Goal: Register for event/course

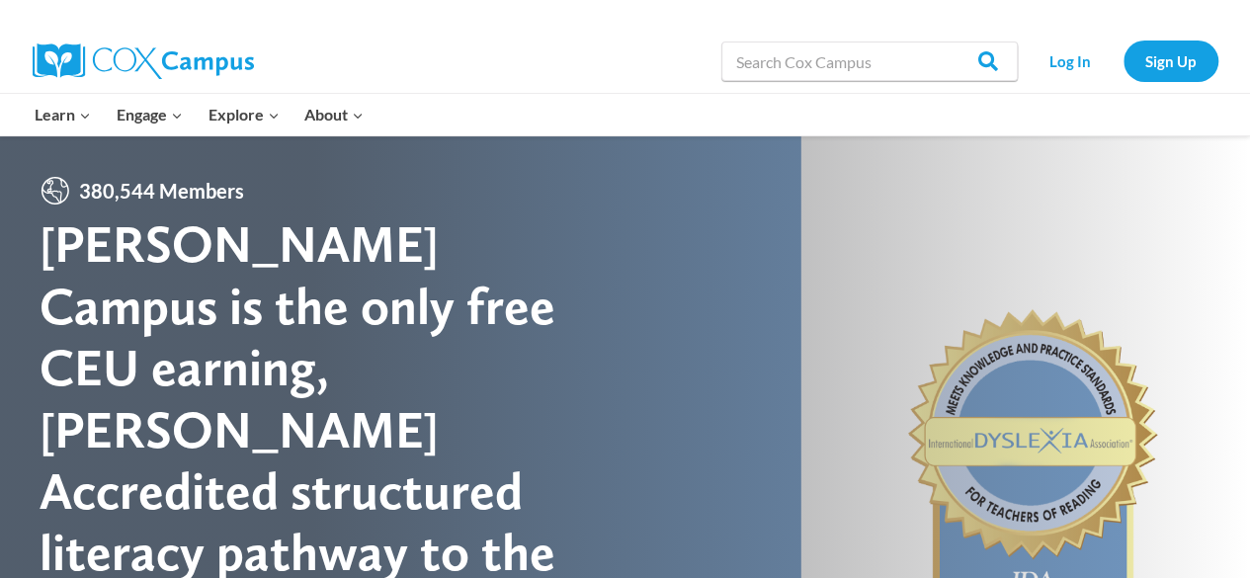
scroll to position [1, 0]
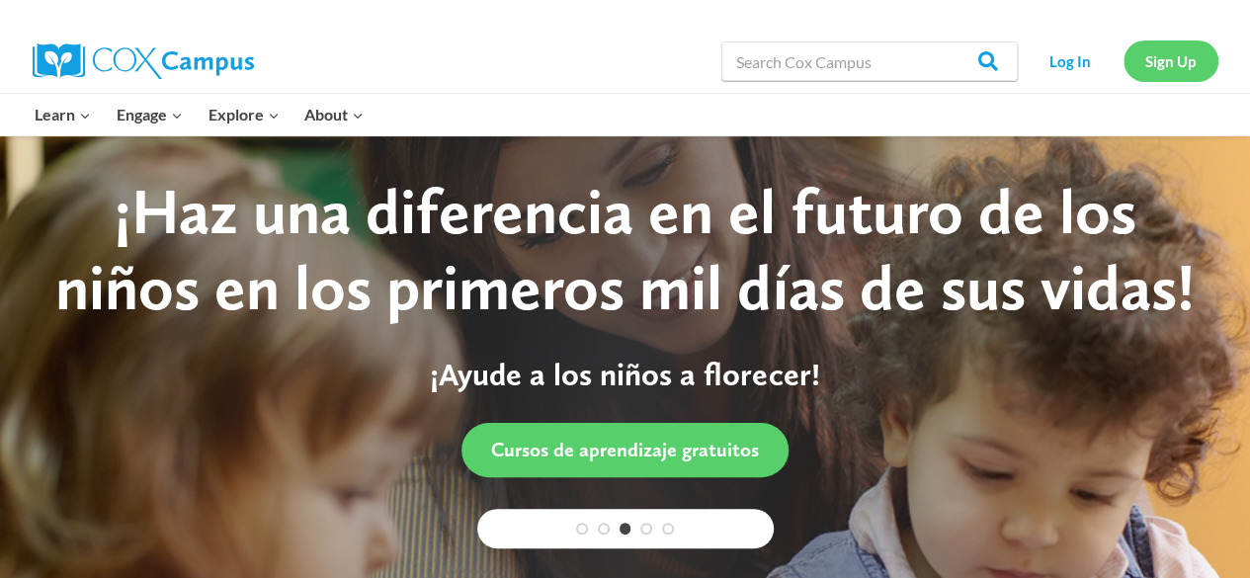
click at [1192, 53] on link "Sign Up" at bounding box center [1171, 61] width 95 height 41
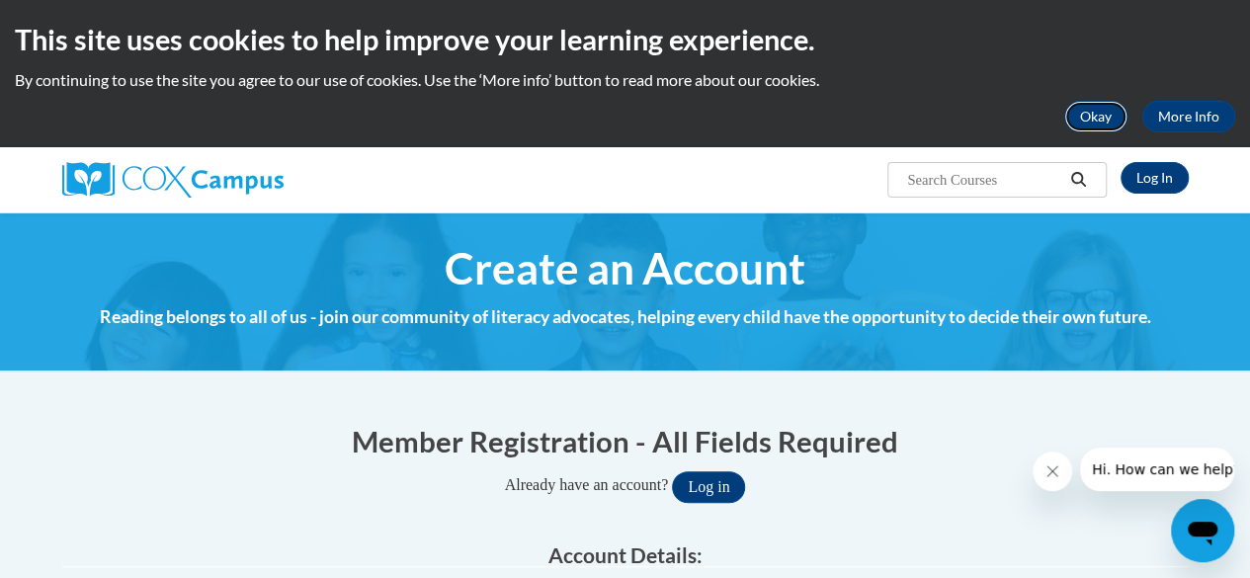
click at [1094, 126] on button "Okay" at bounding box center [1095, 117] width 63 height 32
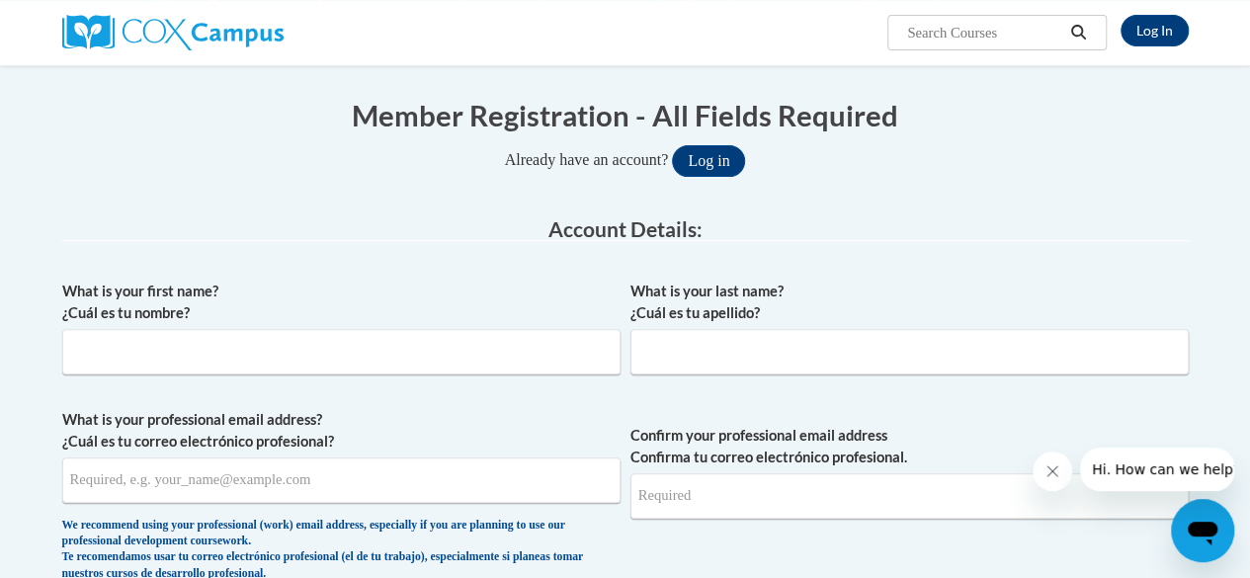
scroll to position [179, 0]
click at [565, 351] on input "What is your first name? ¿Cuál es tu nombre?" at bounding box center [341, 350] width 558 height 45
type input "Darcy"
click at [714, 364] on input "What is your last name? ¿Cuál es tu apellido?" at bounding box center [910, 350] width 558 height 45
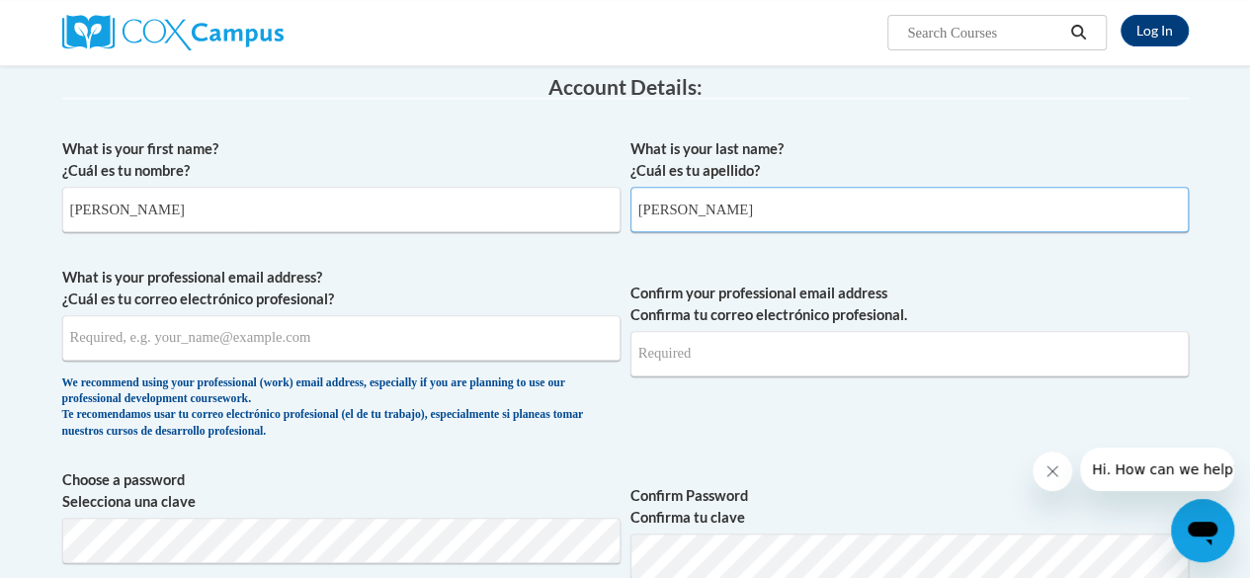
scroll to position [338, 0]
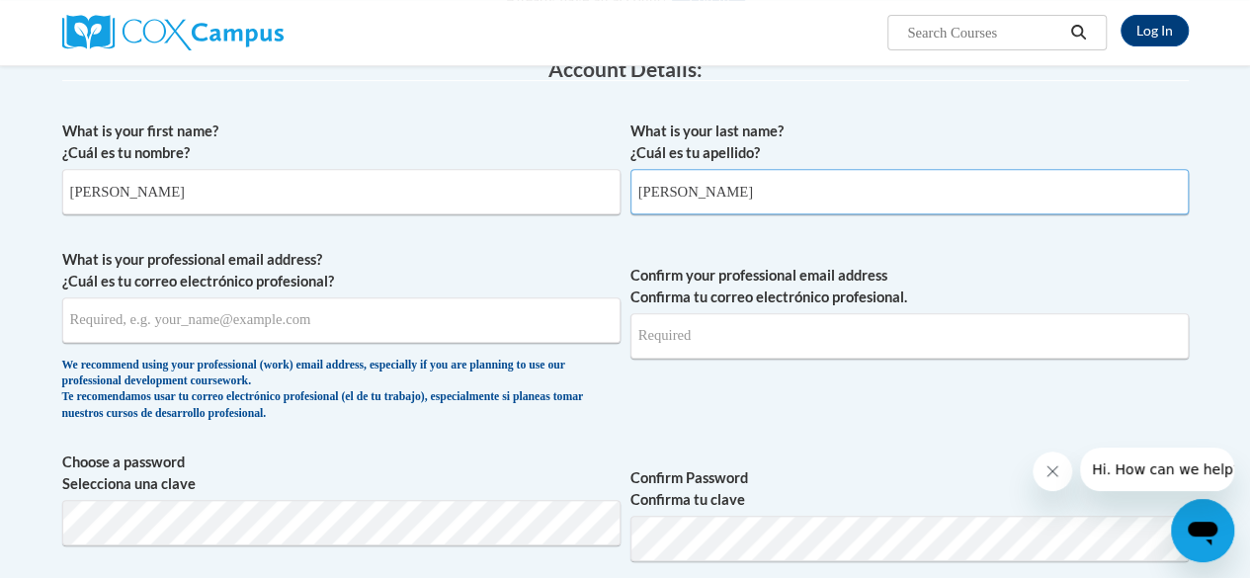
type input "Hardeman"
click at [506, 316] on input "What is your professional email address? ¿Cuál es tu correo electrónico profesi…" at bounding box center [341, 319] width 558 height 45
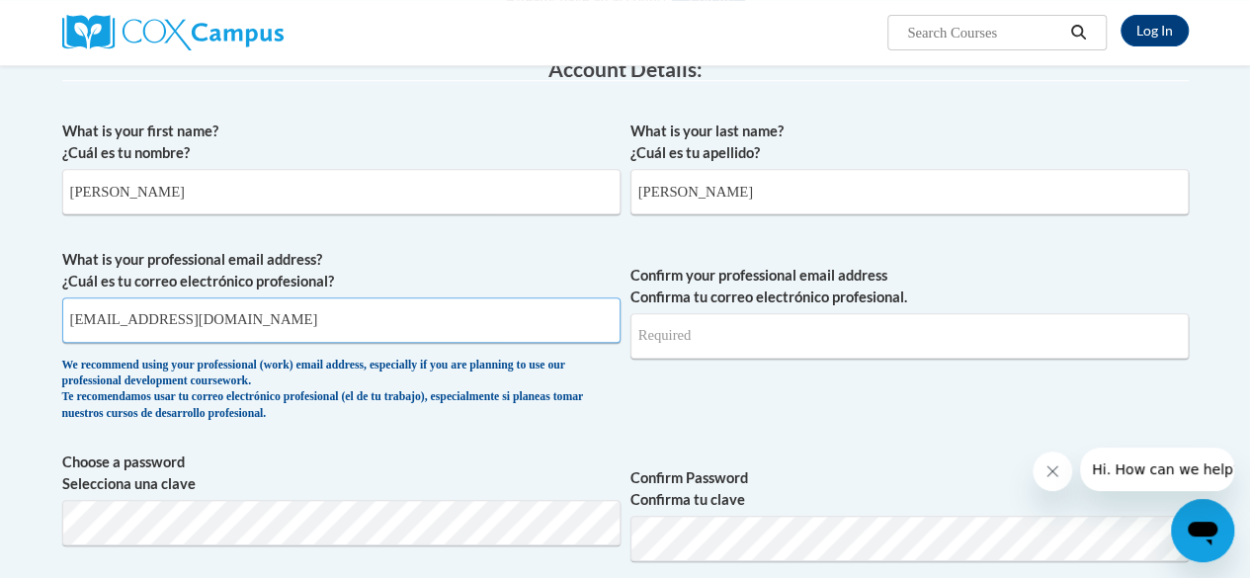
type input "drhardeman@valdosta.edu"
click at [660, 326] on input "Confirm your professional email address Confirma tu correo electrónico profesio…" at bounding box center [910, 335] width 558 height 45
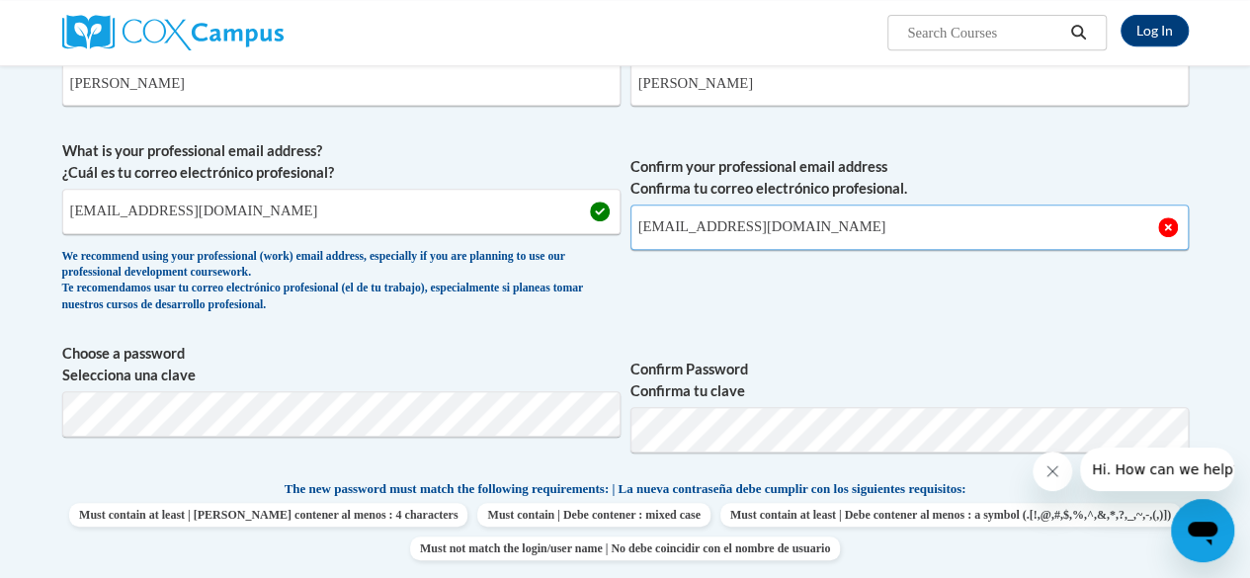
scroll to position [448, 0]
type input "drhardeman@valdosta.edu"
click at [1062, 466] on button "Close message from company" at bounding box center [1053, 472] width 40 height 40
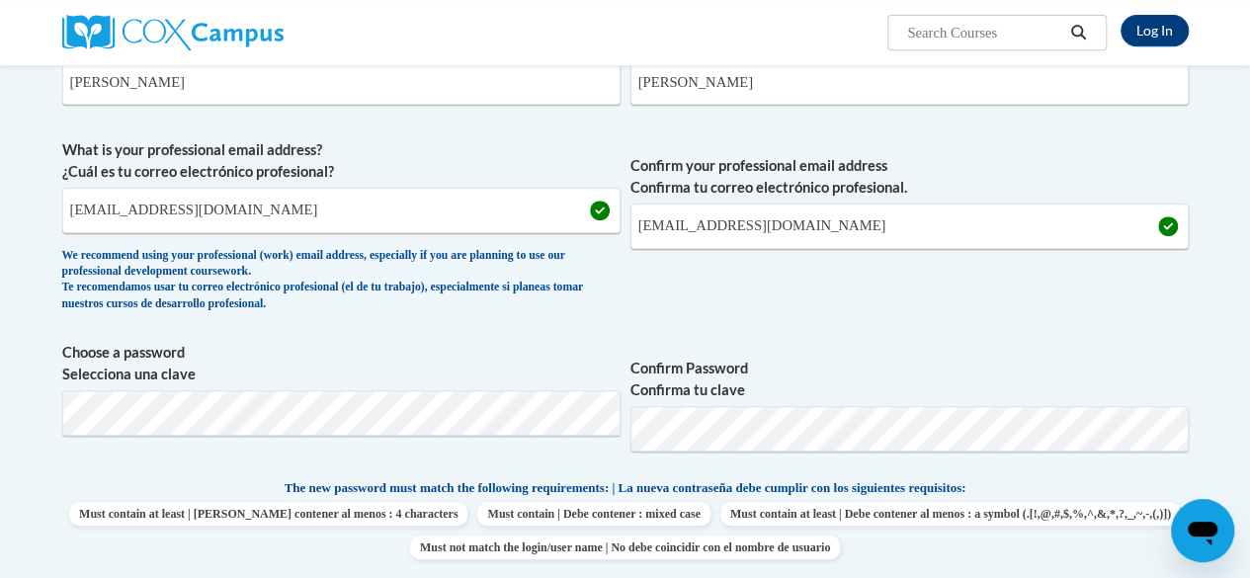
click at [1062, 466] on div "What is your first name? ¿Cuál es tu nombre? Darcy What is your last name? ¿Cuá…" at bounding box center [625, 460] width 1127 height 918
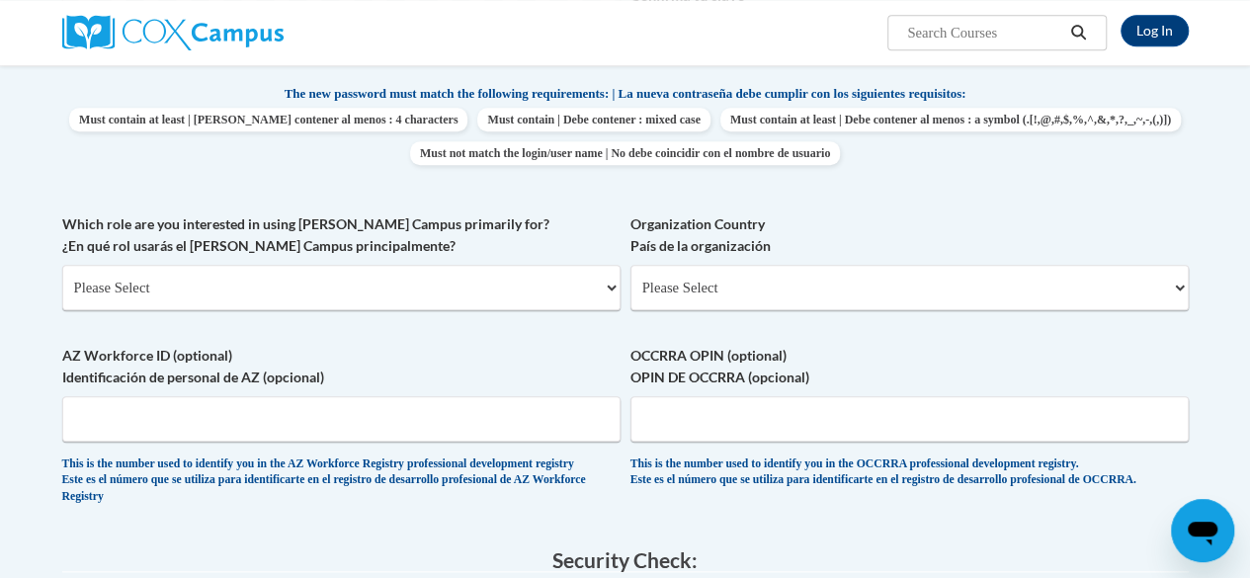
scroll to position [848, 0]
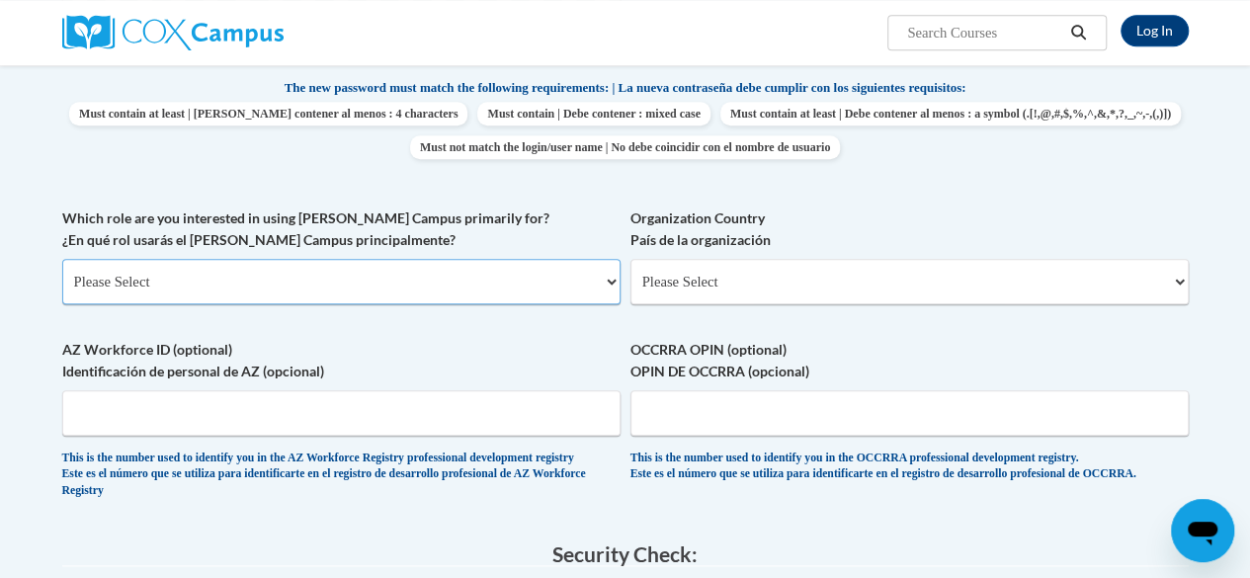
click at [550, 300] on select "Please Select College/University | Colegio/Universidad Community/Nonprofit Part…" at bounding box center [341, 281] width 558 height 45
click at [476, 230] on label "Which role are you interested in using Cox Campus primarily for? ¿En qué rol us…" at bounding box center [341, 229] width 558 height 43
click at [476, 259] on select "Please Select College/University | Colegio/Universidad Community/Nonprofit Part…" at bounding box center [341, 281] width 558 height 45
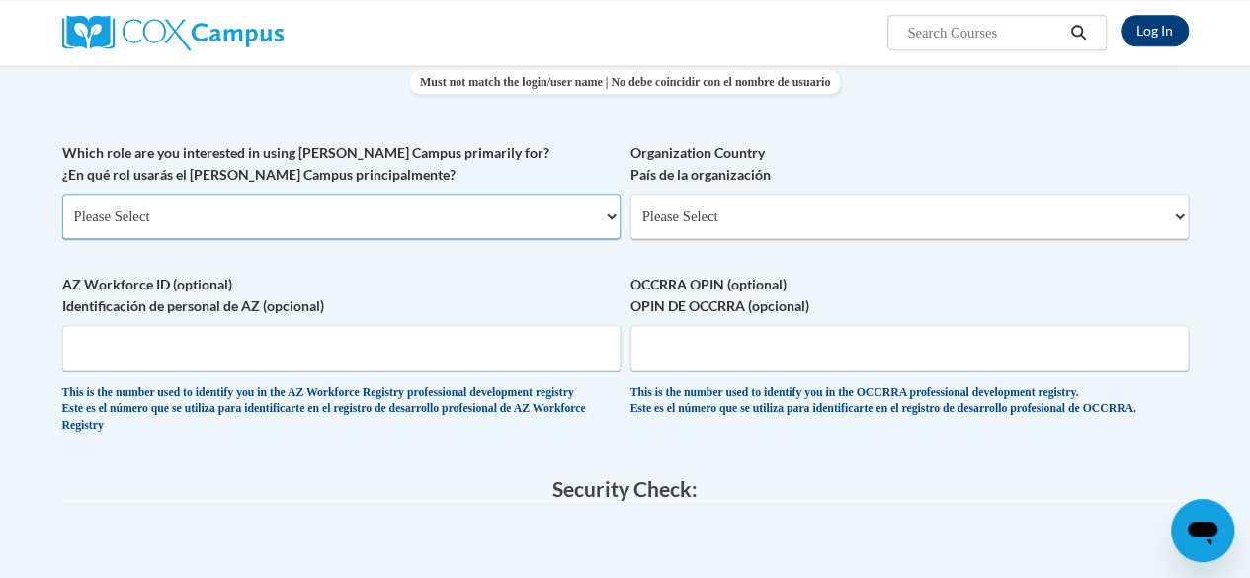
scroll to position [914, 0]
click at [551, 218] on select "Please Select College/University | Colegio/Universidad Community/Nonprofit Part…" at bounding box center [341, 215] width 558 height 45
select select "5a18ea06-2b54-4451-96f2-d152daf9eac5"
click at [62, 193] on select "Please Select College/University | Colegio/Universidad Community/Nonprofit Part…" at bounding box center [341, 215] width 558 height 45
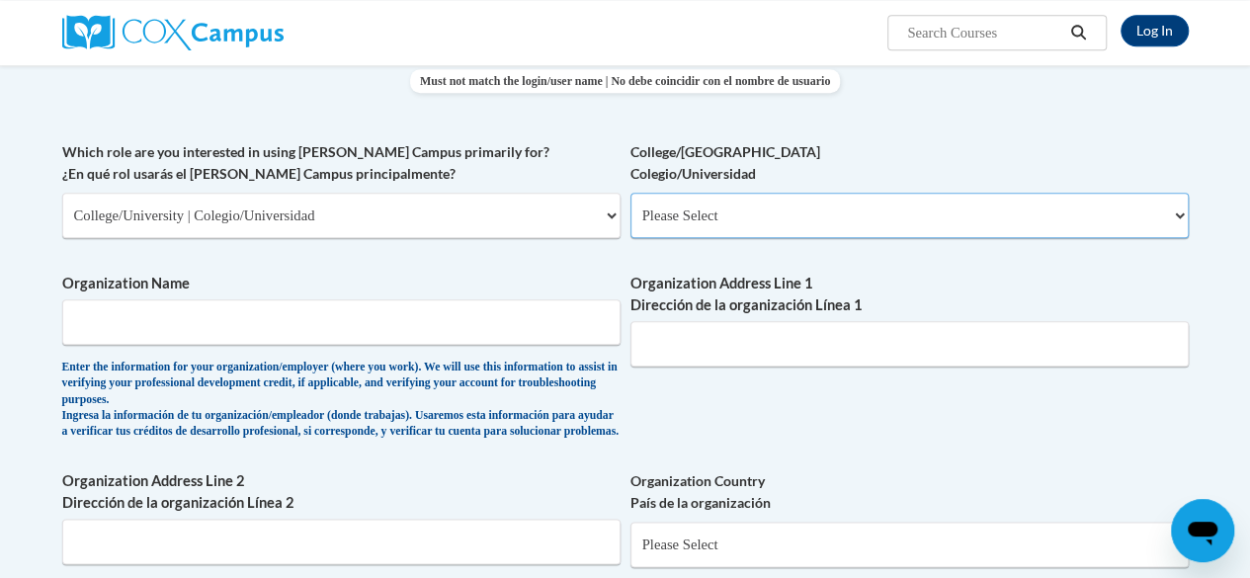
click at [740, 211] on select "Please Select College/University Staff | Empleado universitario College/Univers…" at bounding box center [910, 215] width 558 height 45
select select "99b32b07-cffc-426c-8bf6-0cd77760d84b"
click at [631, 193] on select "Please Select College/University Staff | Empleado universitario College/Univers…" at bounding box center [910, 215] width 558 height 45
click at [546, 319] on input "Organization Name" at bounding box center [341, 321] width 558 height 45
click at [546, 319] on input "Valdosta ST" at bounding box center [341, 321] width 558 height 45
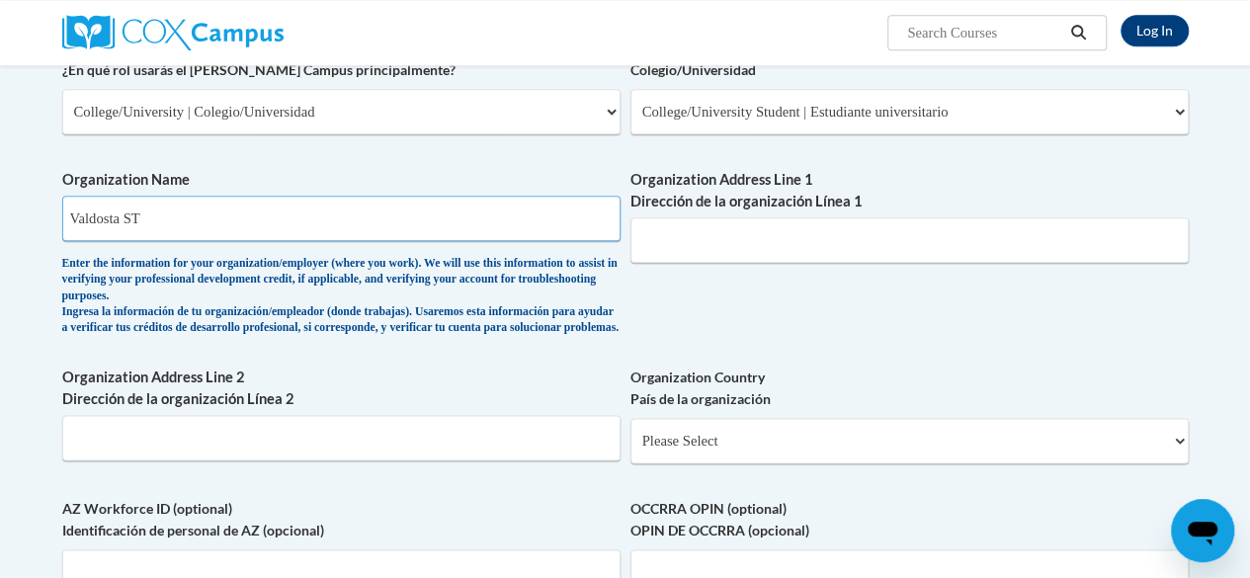
scroll to position [1019, 0]
click at [317, 252] on span "Organization Name Valdosta ST Enter the information for your organization/emplo…" at bounding box center [341, 252] width 558 height 168
click at [263, 208] on input "Valdosta ST" at bounding box center [341, 217] width 558 height 45
type input "Valdosta State University"
click at [756, 250] on input "Organization Address Line 1 Dirección de la organización Línea 1" at bounding box center [910, 238] width 558 height 45
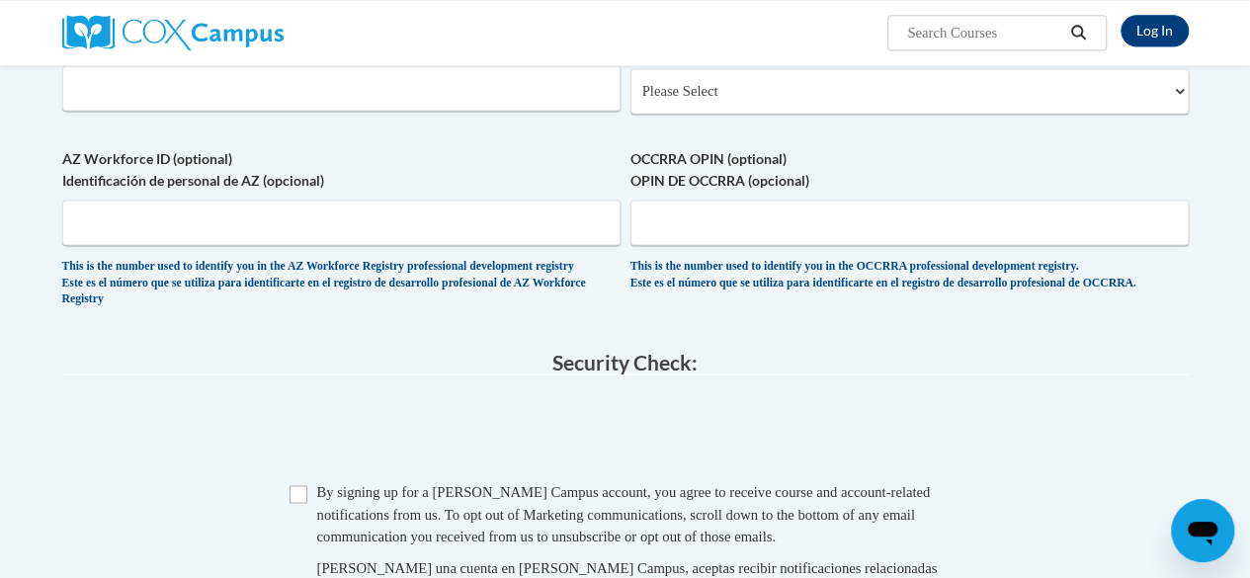
scroll to position [1511, 0]
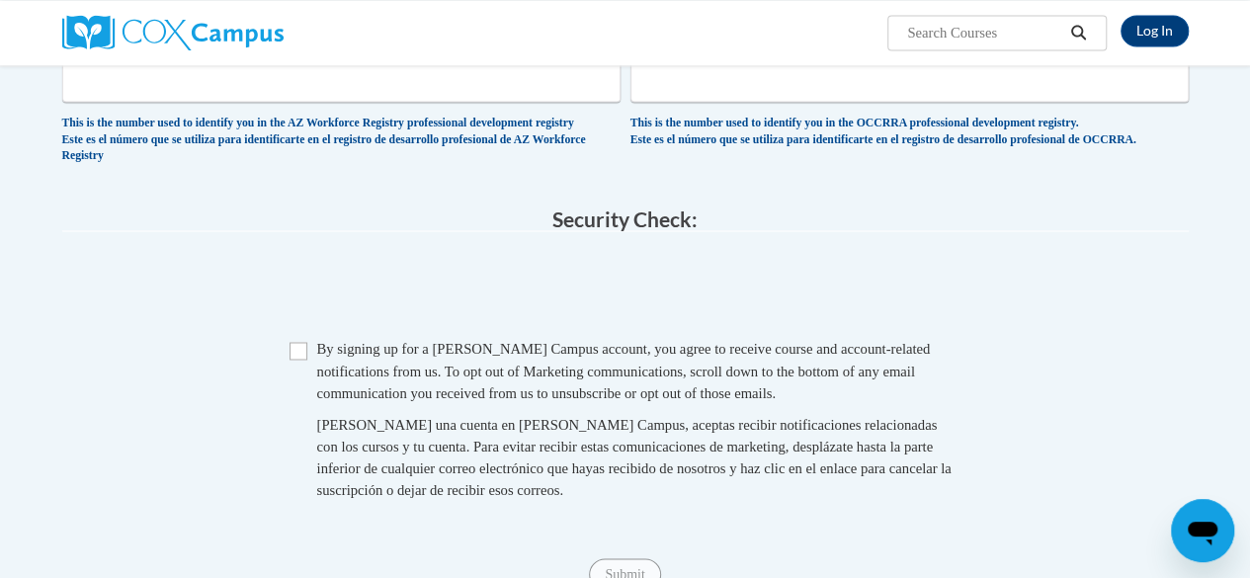
type input "1400 North Patterson"
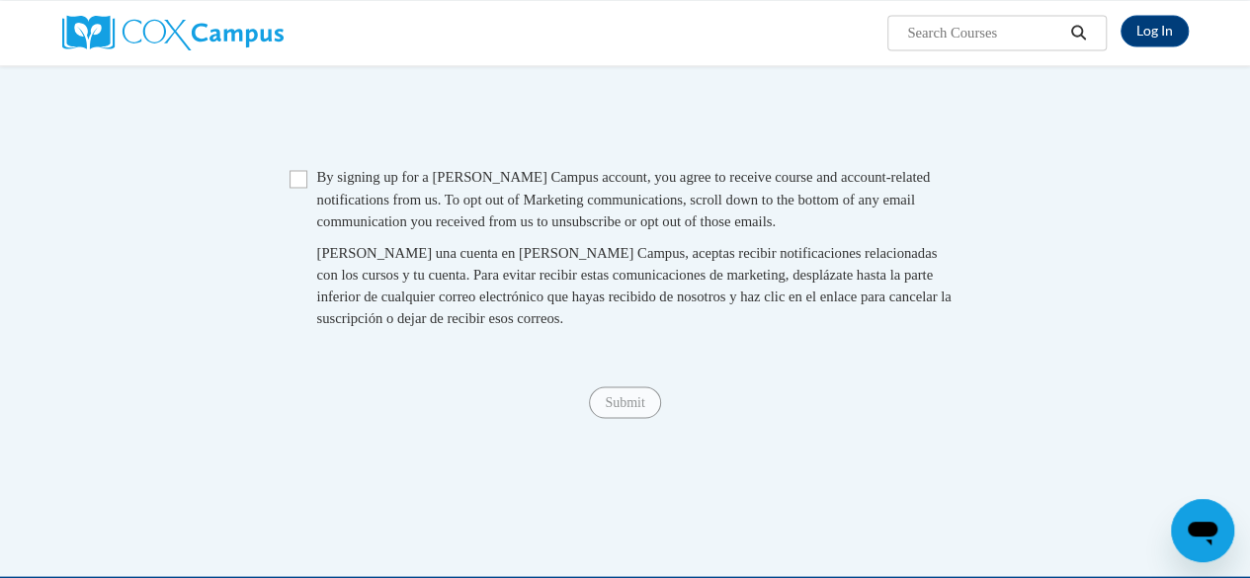
scroll to position [1756, 0]
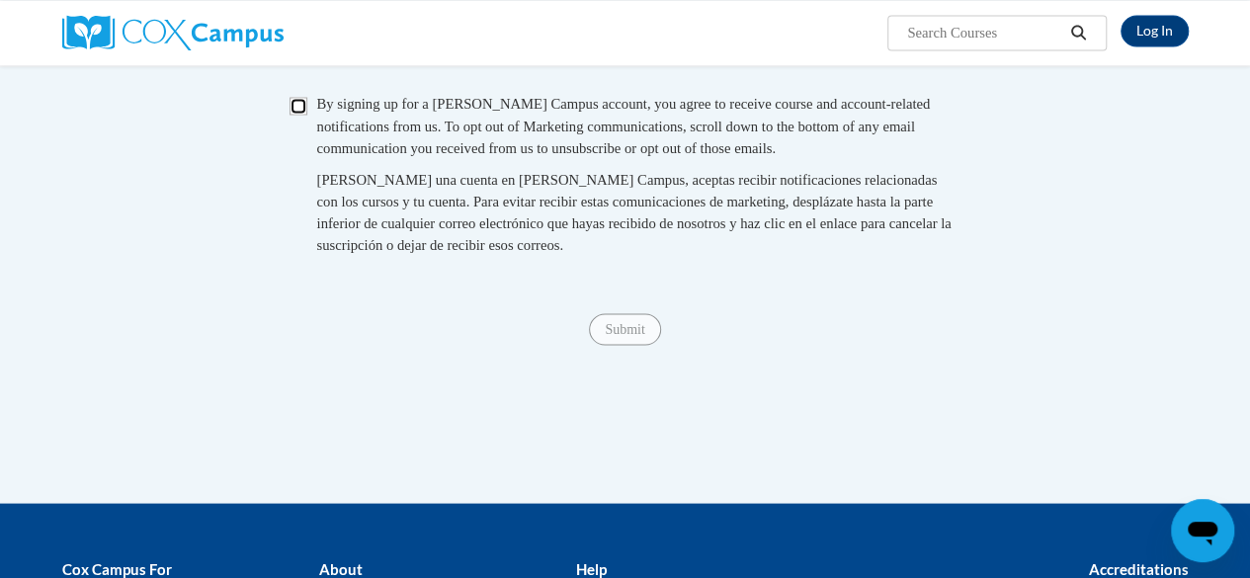
click at [301, 115] on input "Checkbox" at bounding box center [299, 106] width 18 height 18
checkbox input "true"
click at [618, 345] on input "Submit" at bounding box center [624, 329] width 71 height 32
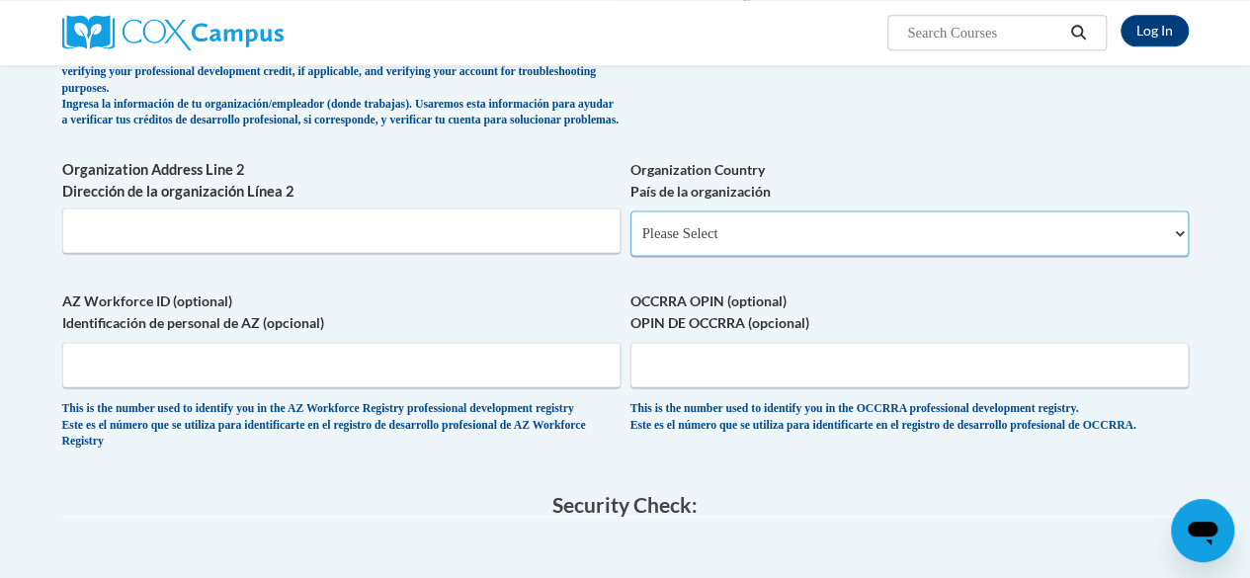
scroll to position [1225, 0]
click at [741, 233] on select "Please Select United States | Estados Unidos Outside of the United States | Fue…" at bounding box center [910, 233] width 558 height 45
select select "ad49bcad-a171-4b2e-b99c-48b446064914"
click at [631, 225] on select "Please Select United States | Estados Unidos Outside of the United States | Fue…" at bounding box center [910, 233] width 558 height 45
select select
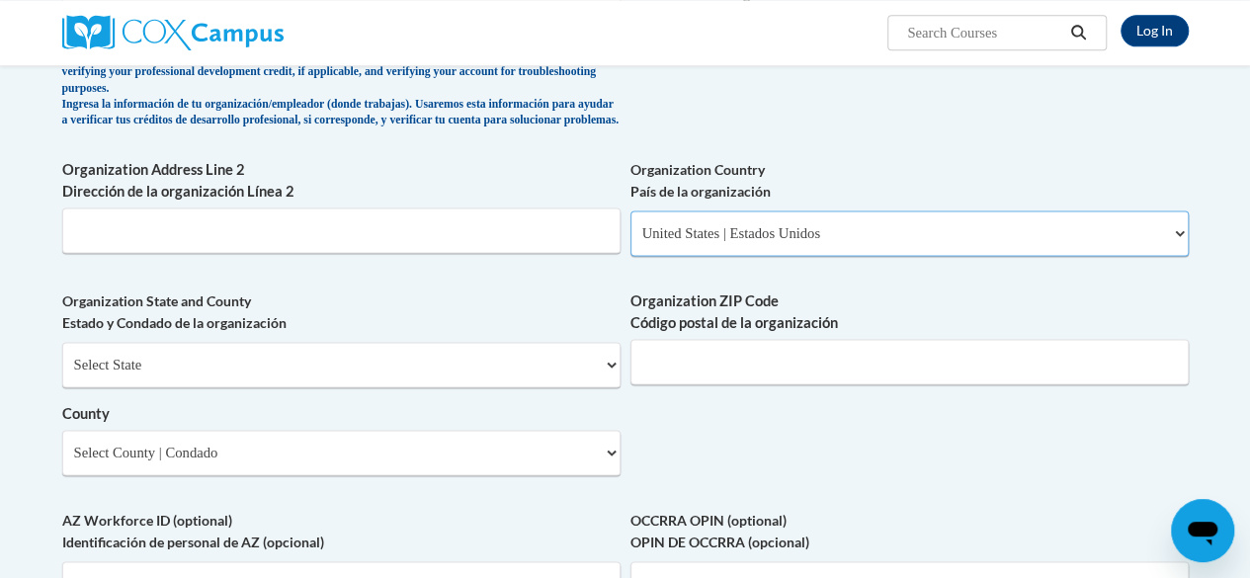
scroll to position [1261, 0]
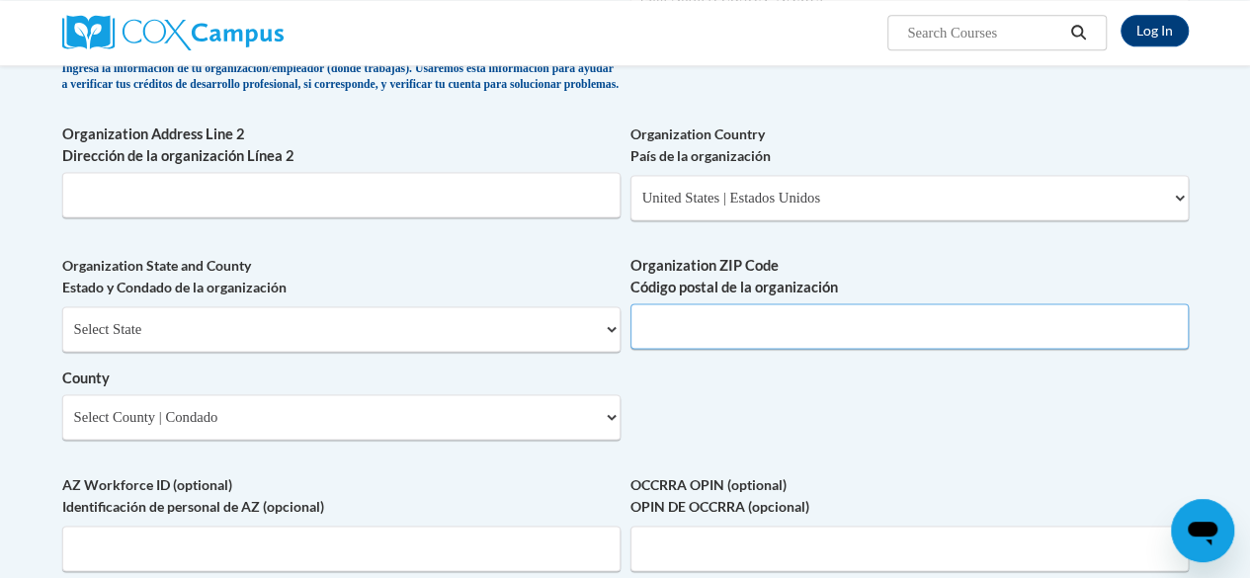
click at [712, 333] on input "Organization ZIP Code Código postal de la organización" at bounding box center [910, 325] width 558 height 45
click at [544, 340] on select "Select State Alabama Alaska Arizona Arkansas California Colorado Connecticut De…" at bounding box center [341, 328] width 558 height 45
select select "Georgia"
click at [62, 321] on select "Select State Alabama Alaska Arizona Arkansas California Colorado Connecticut De…" at bounding box center [341, 328] width 558 height 45
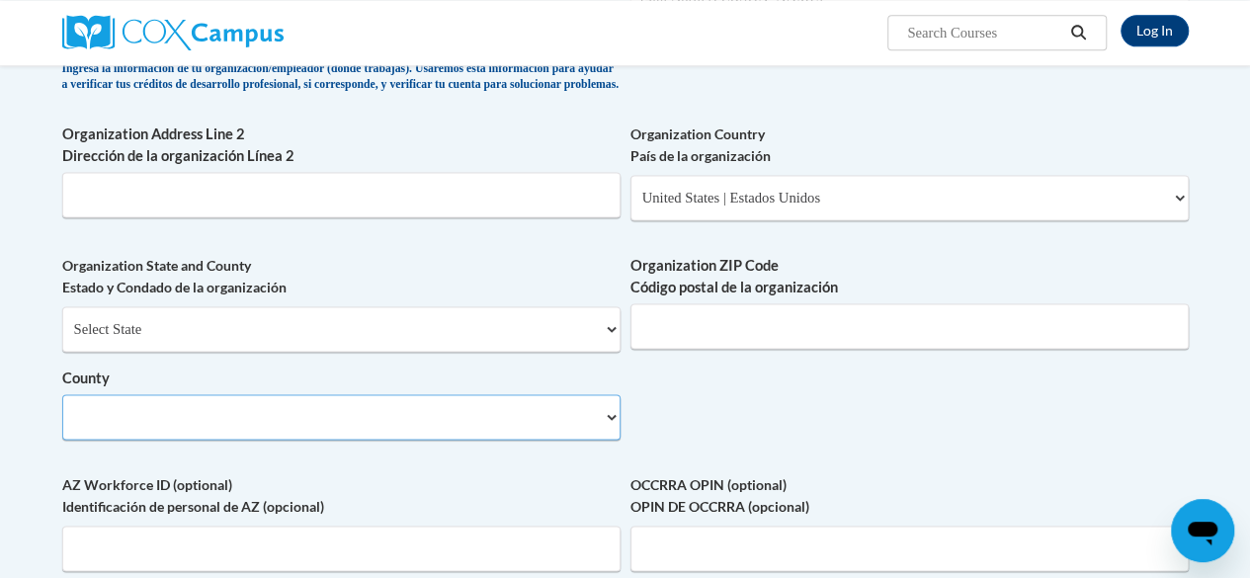
click at [466, 430] on select "County" at bounding box center [341, 416] width 558 height 45
select select "Lowndes"
click at [62, 409] on select "Select County Appling Atkinson Bacon Baker Baldwin Banks Barrow Bartow Ben Hill…" at bounding box center [341, 416] width 558 height 45
click at [779, 349] on input "Organization ZIP Code Código postal de la organización" at bounding box center [910, 325] width 558 height 45
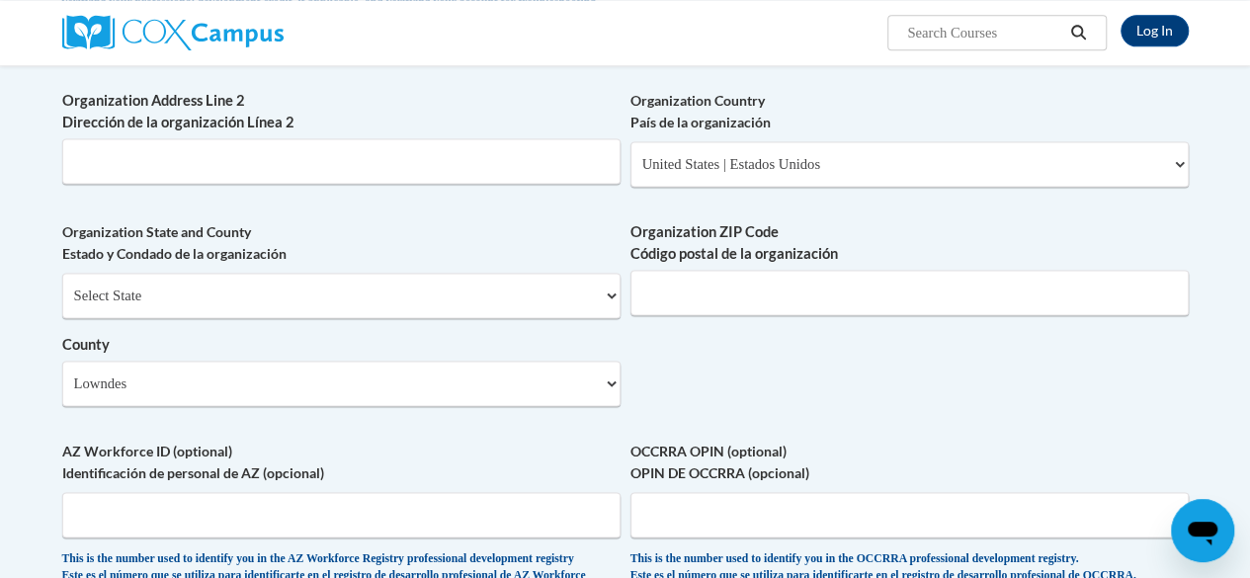
scroll to position [1287, 0]
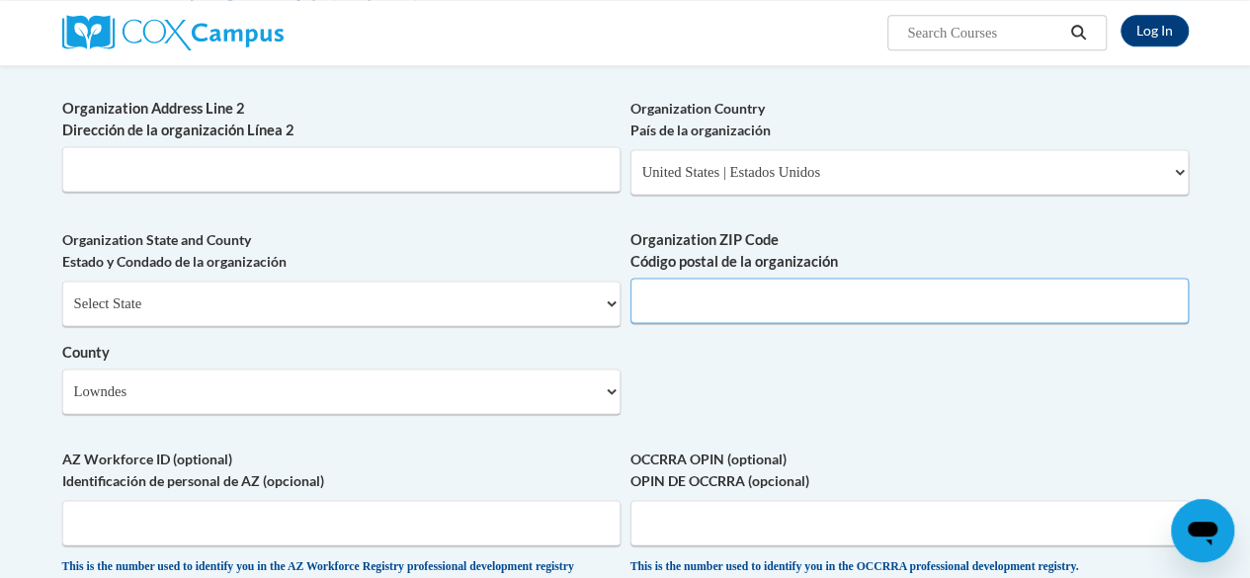
click at [753, 305] on input "Organization ZIP Code Código postal de la organización" at bounding box center [910, 300] width 558 height 45
click at [757, 309] on input "Organization ZIP Code Código postal de la organización" at bounding box center [910, 300] width 558 height 45
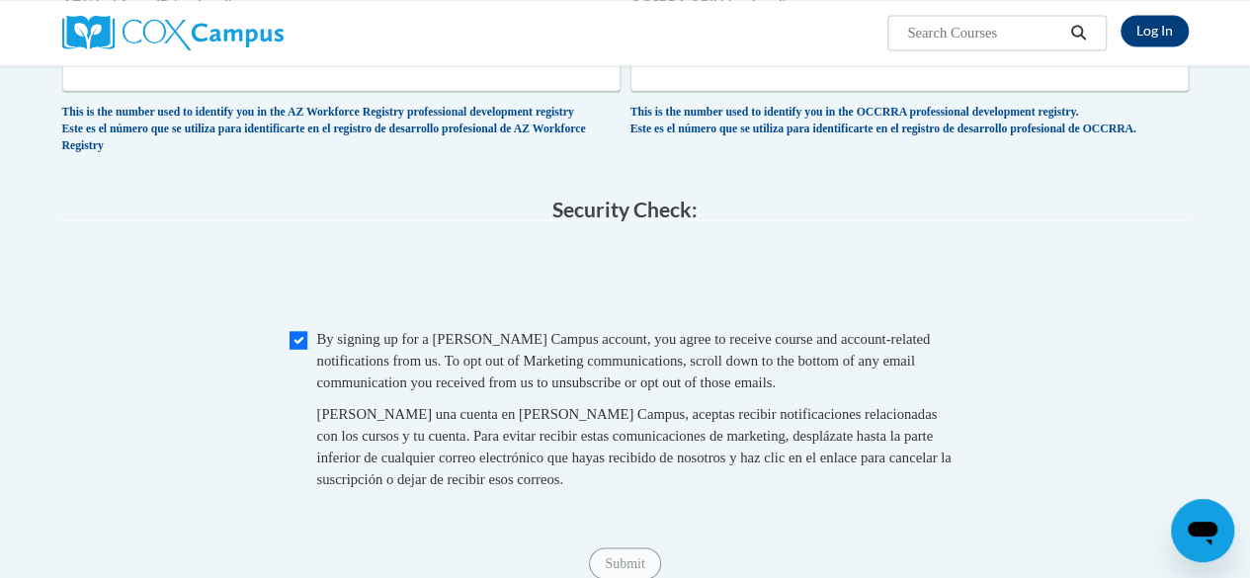
type input "31602"
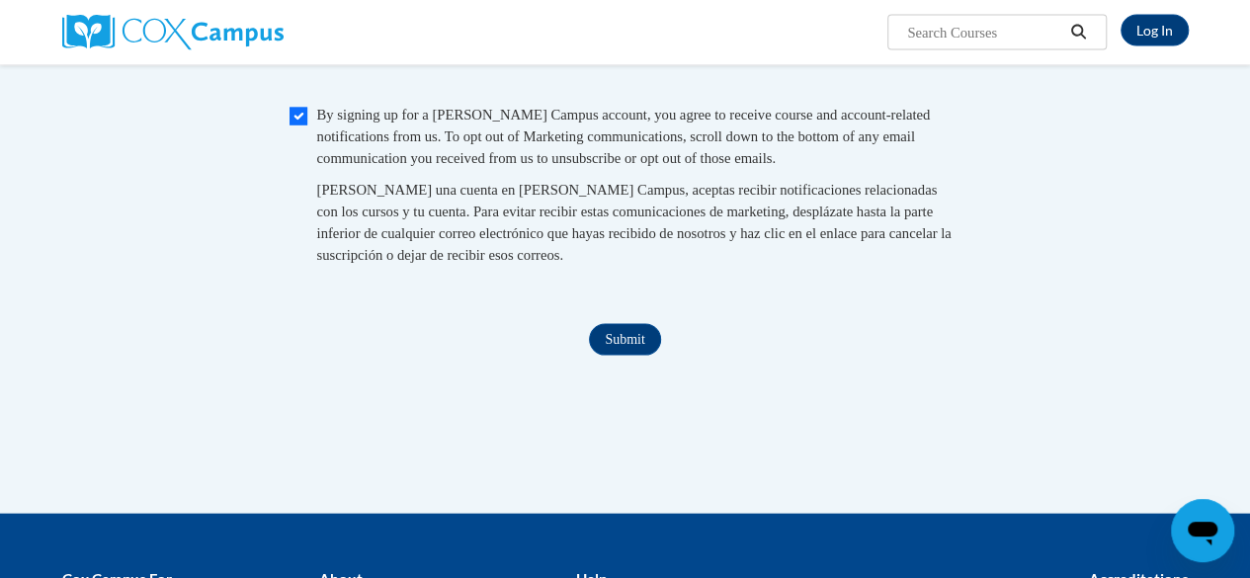
scroll to position [1967, 0]
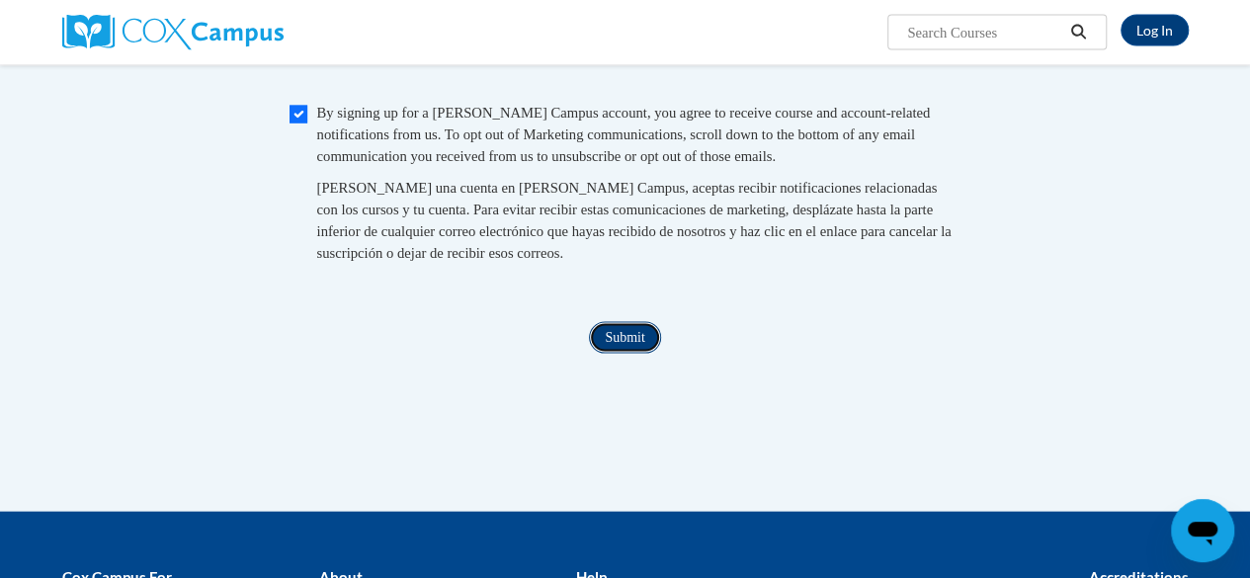
click at [604, 354] on input "Submit" at bounding box center [624, 338] width 71 height 32
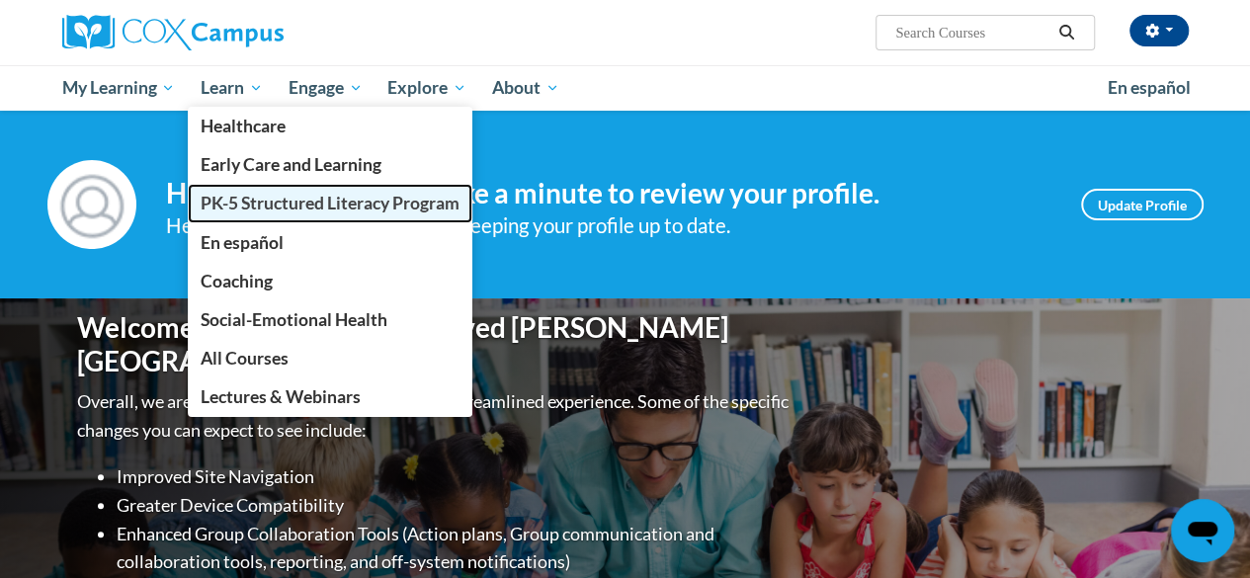
click at [255, 210] on span "PK-5 Structured Literacy Program" at bounding box center [330, 203] width 259 height 21
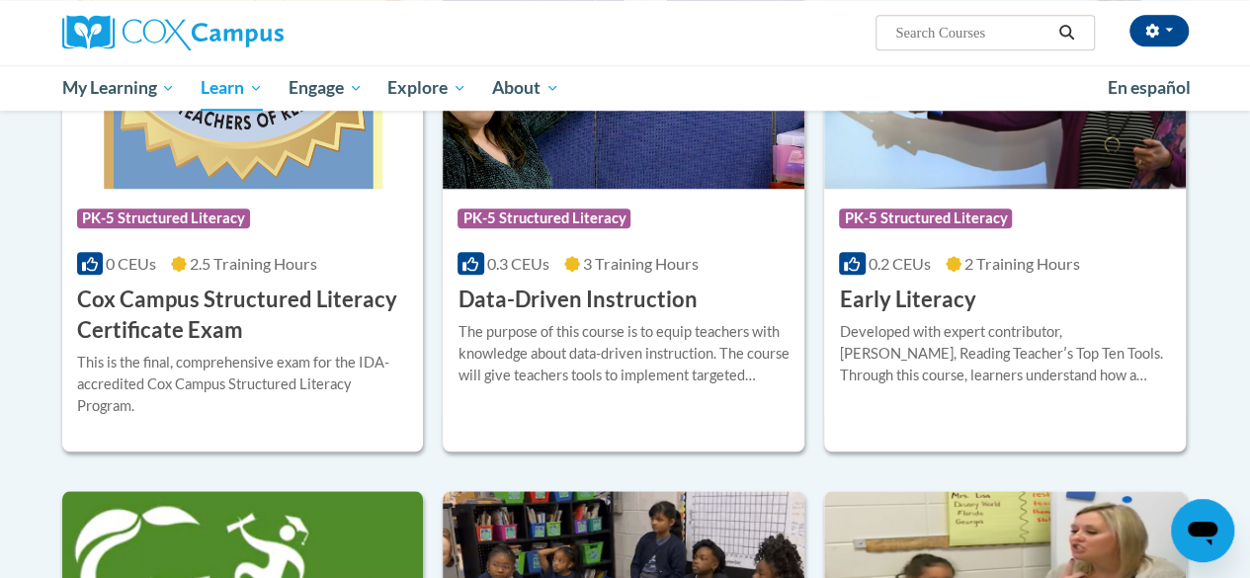
scroll to position [750, 0]
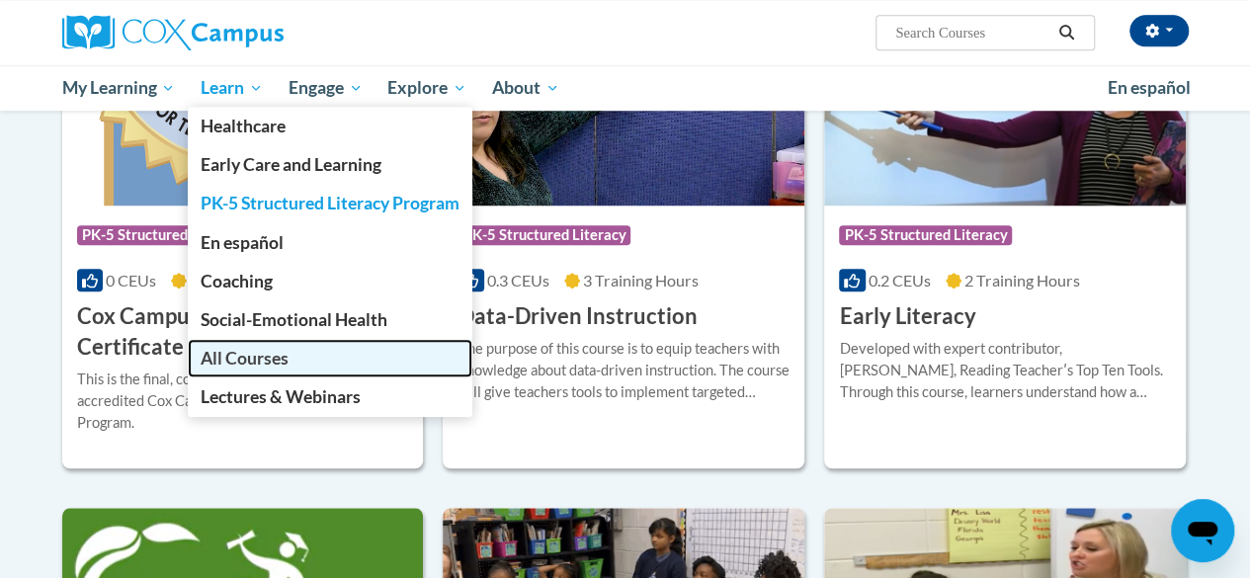
click at [259, 373] on link "All Courses" at bounding box center [330, 358] width 285 height 39
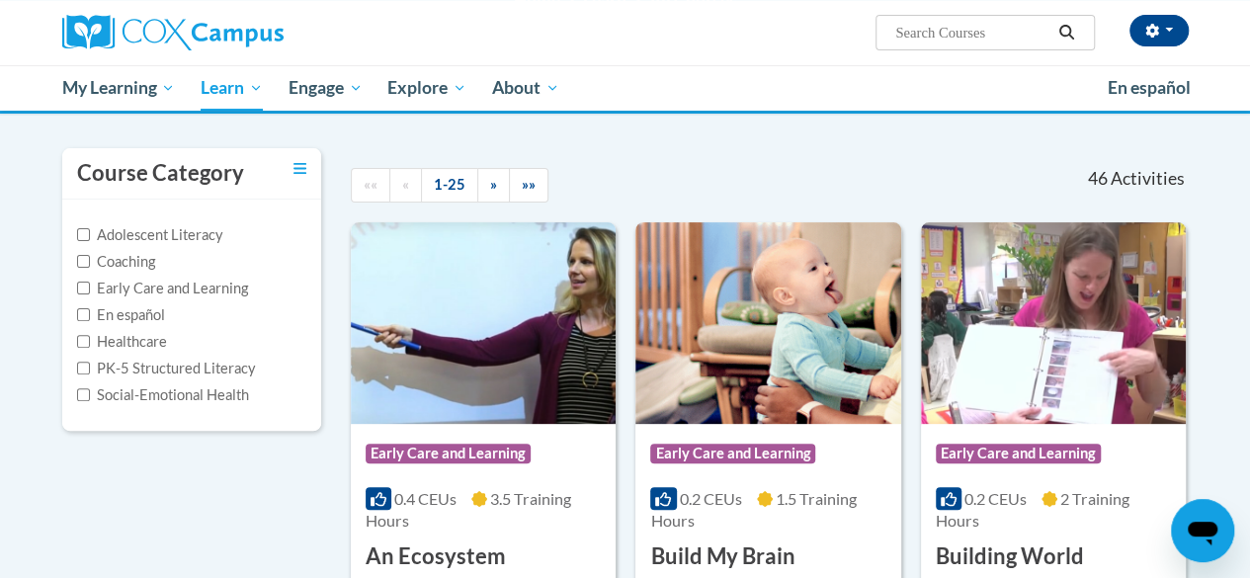
scroll to position [163, 0]
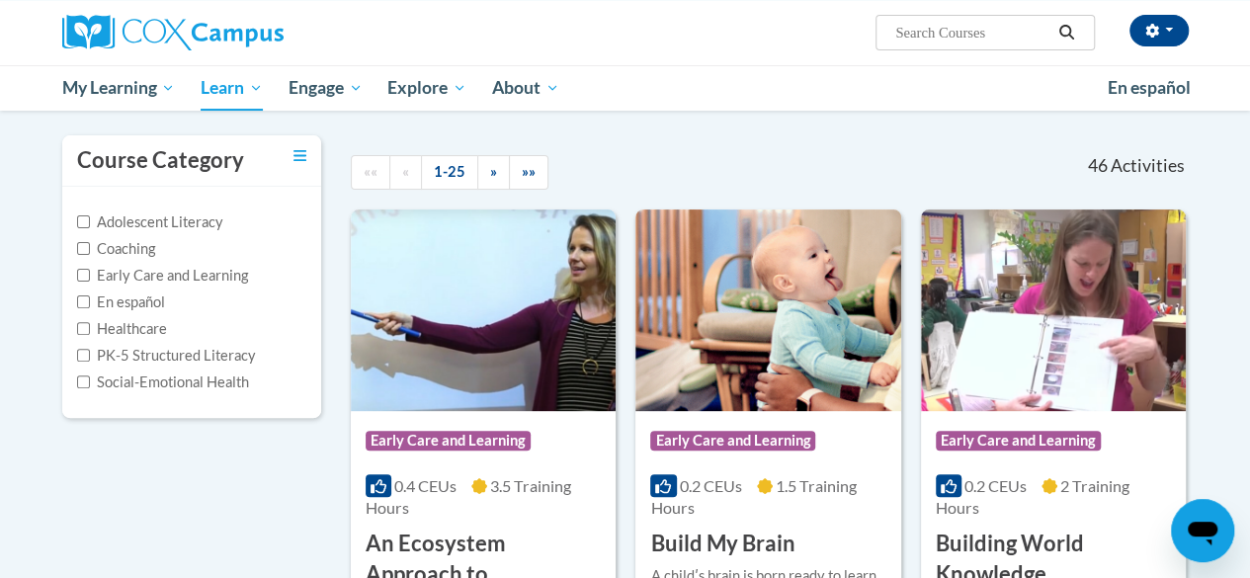
click at [111, 221] on label "Adolescent Literacy" at bounding box center [150, 222] width 146 height 22
click at [90, 221] on input "Adolescent Literacy" at bounding box center [83, 221] width 13 height 13
checkbox input "true"
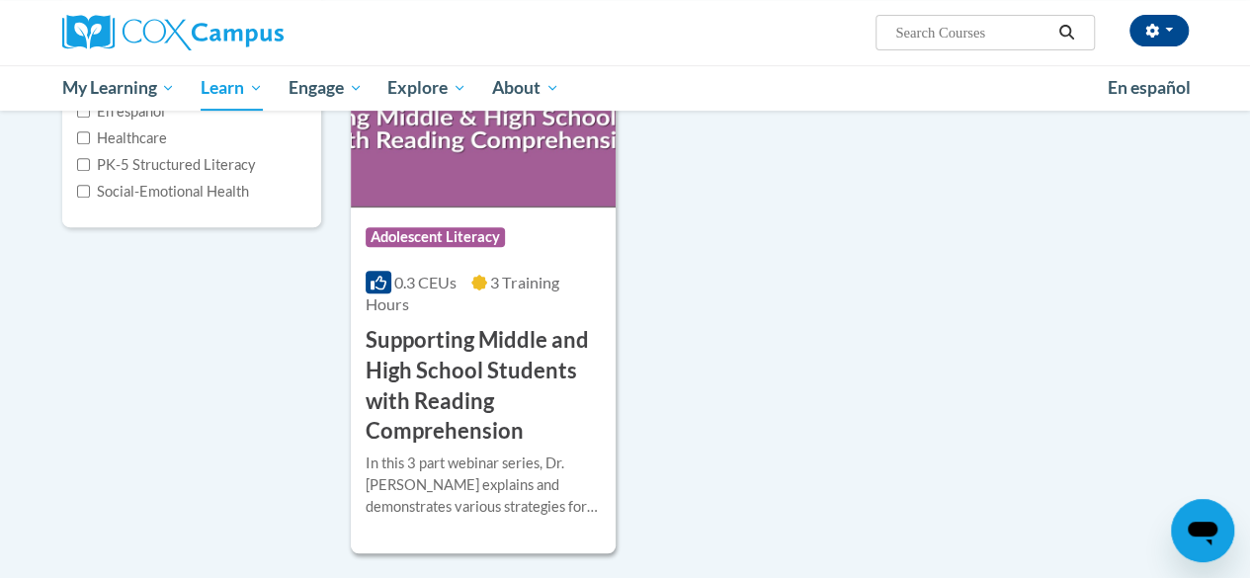
scroll to position [0, 0]
